Goal: Check status: Check status

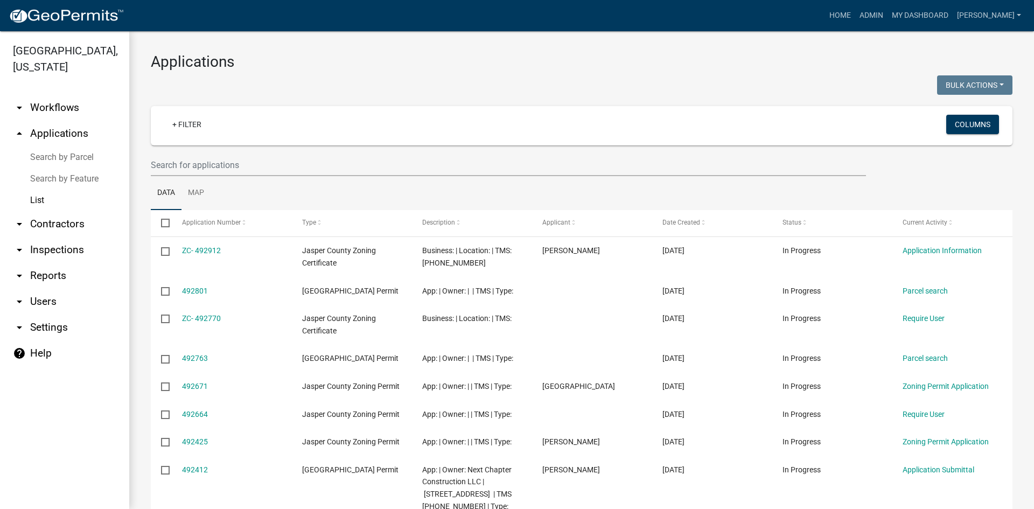
select select "3: 100"
click at [184, 165] on input "text" at bounding box center [508, 165] width 715 height 22
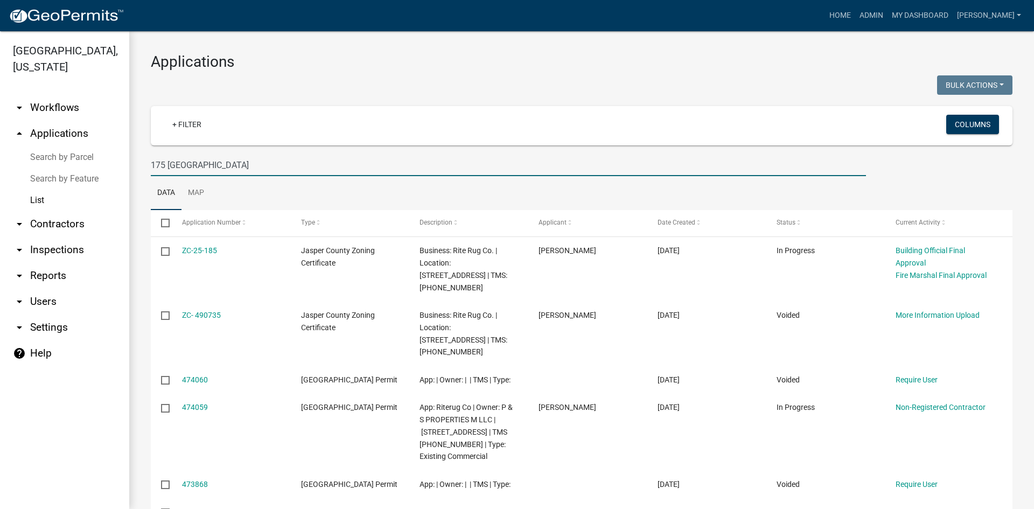
scroll to position [54, 0]
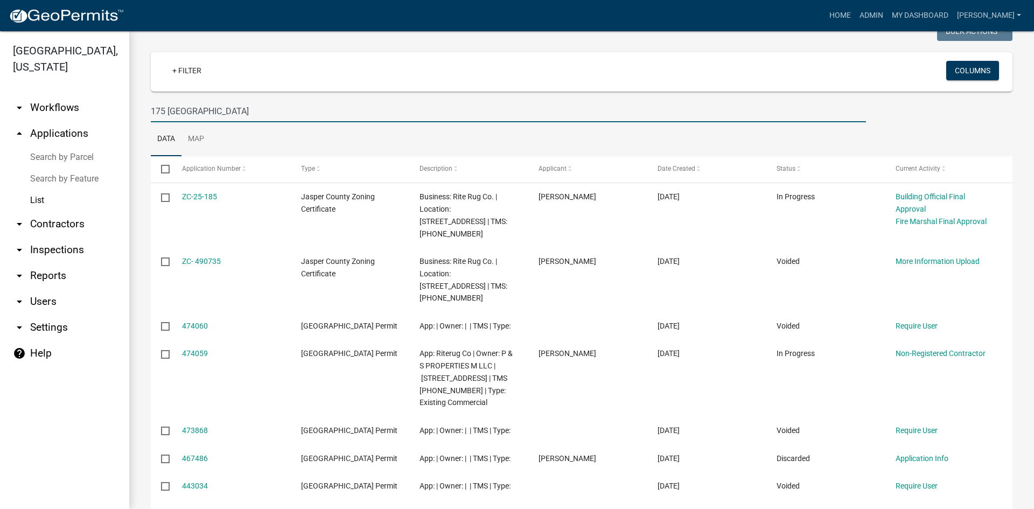
type input "175 Fordville"
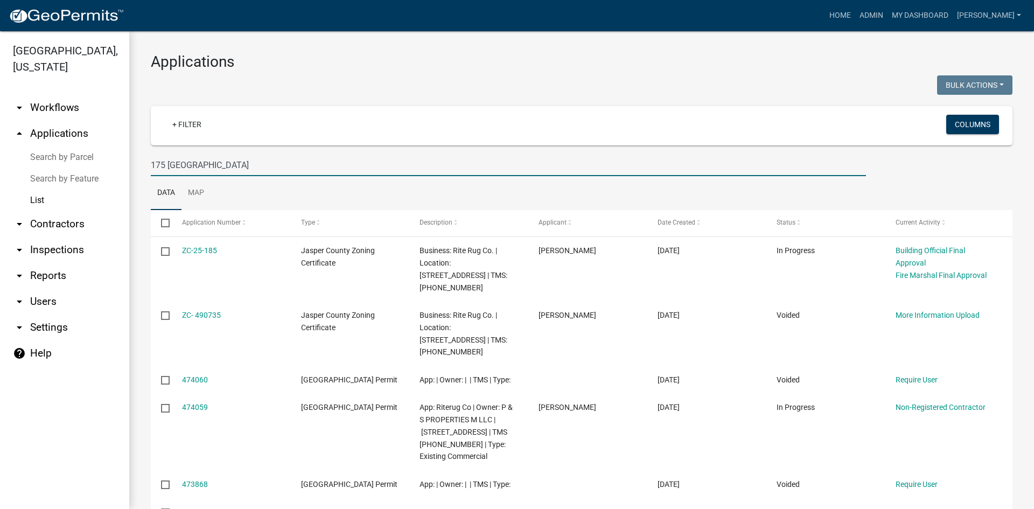
drag, startPoint x: 205, startPoint y: 166, endPoint x: 134, endPoint y: 158, distance: 72.0
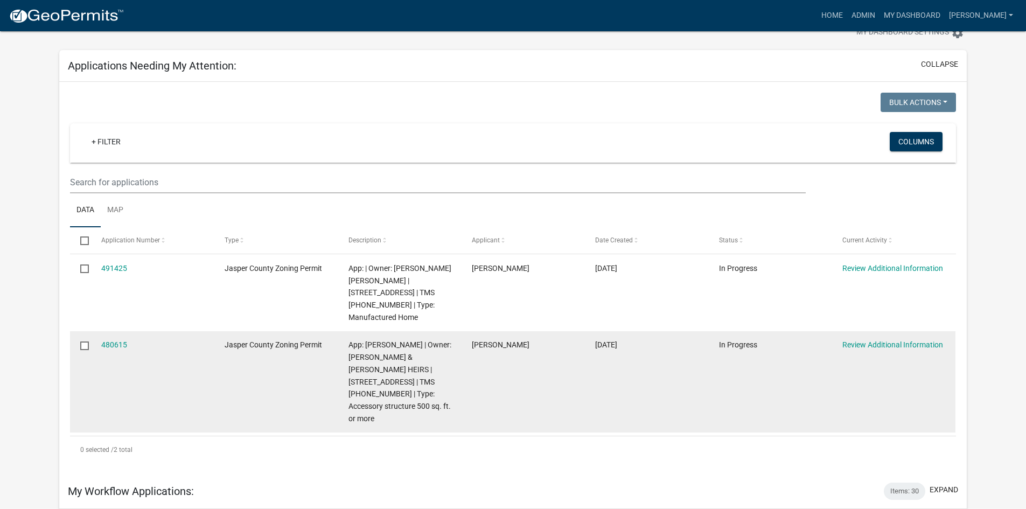
scroll to position [54, 0]
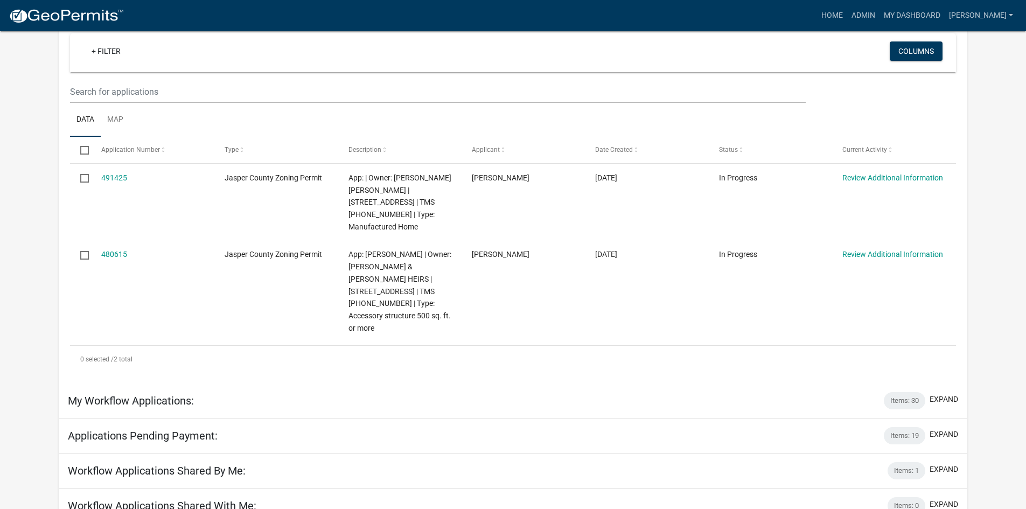
scroll to position [108, 0]
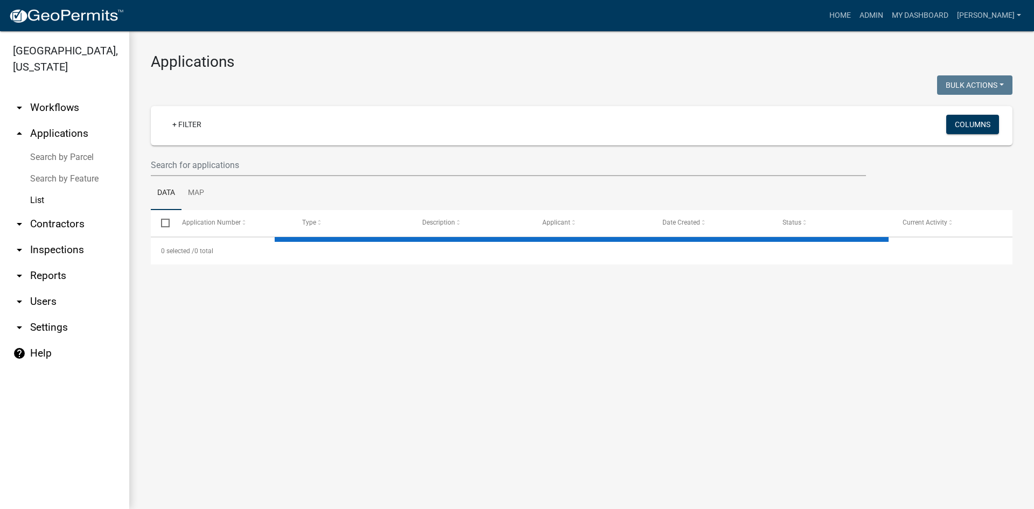
select select "3: 100"
